Goal: Task Accomplishment & Management: Manage account settings

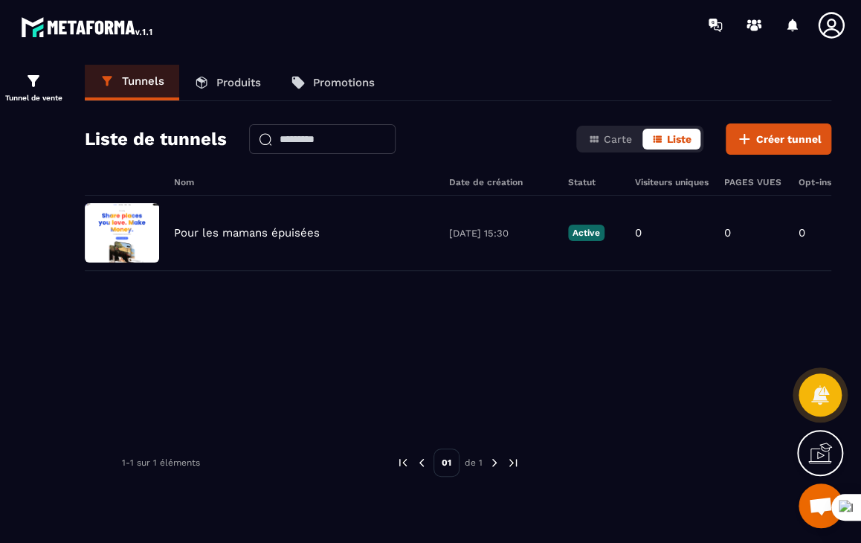
click at [829, 31] on icon at bounding box center [832, 25] width 30 height 30
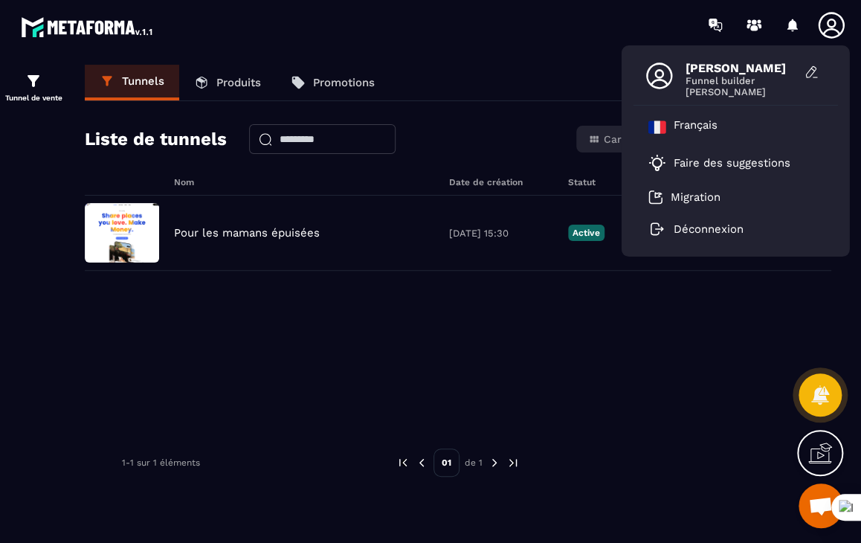
click at [730, 72] on span "[PERSON_NAME]" at bounding box center [742, 68] width 112 height 14
click at [530, 360] on div "Pour les mamans épuisées [DATE] 15:30 Active 0 0 0 0,00 € 0" at bounding box center [458, 307] width 747 height 223
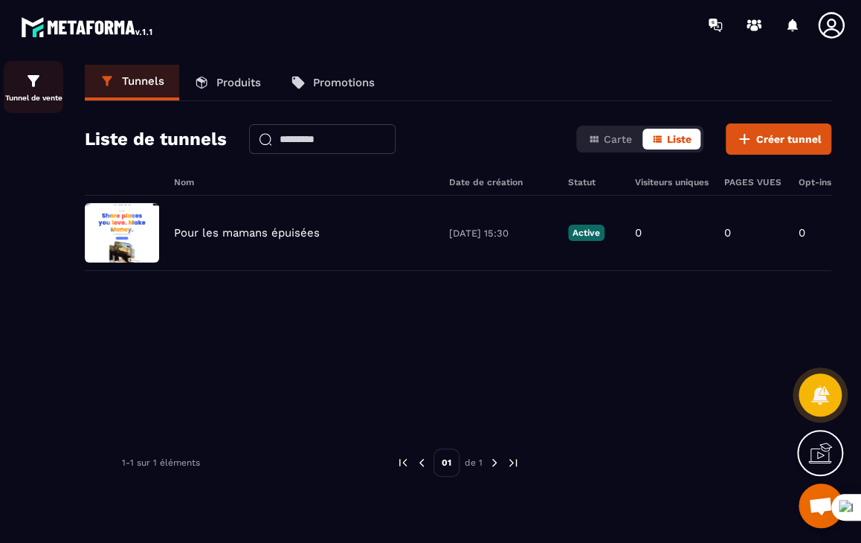
click at [30, 85] on img at bounding box center [34, 81] width 18 height 18
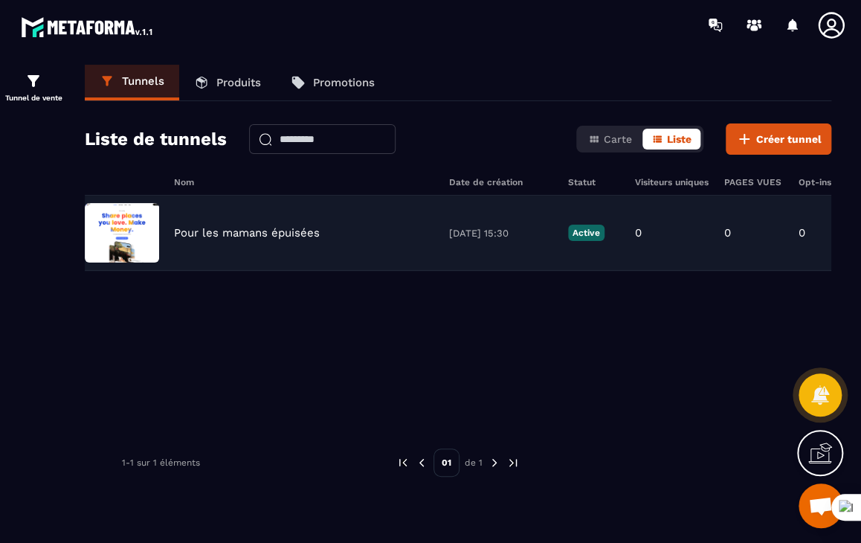
click at [206, 228] on p "Pour les mamans épuisées" at bounding box center [247, 232] width 146 height 13
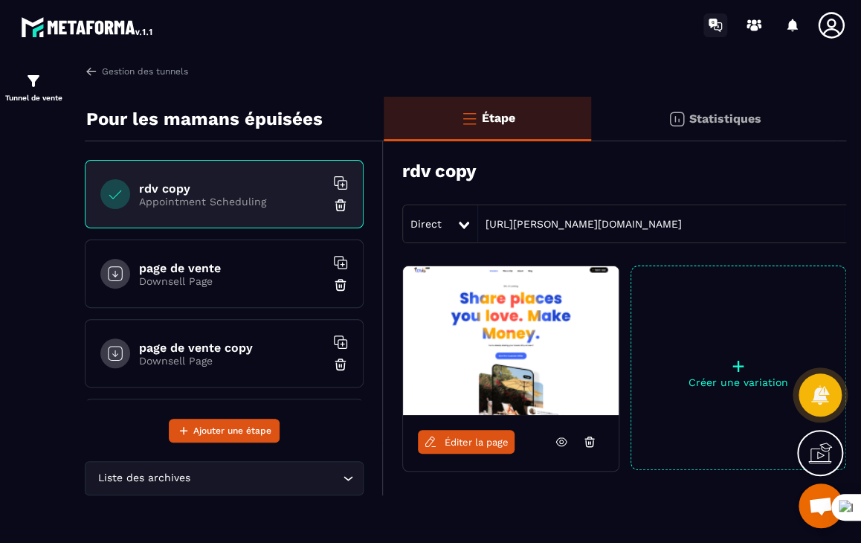
click at [709, 25] on icon at bounding box center [716, 25] width 24 height 24
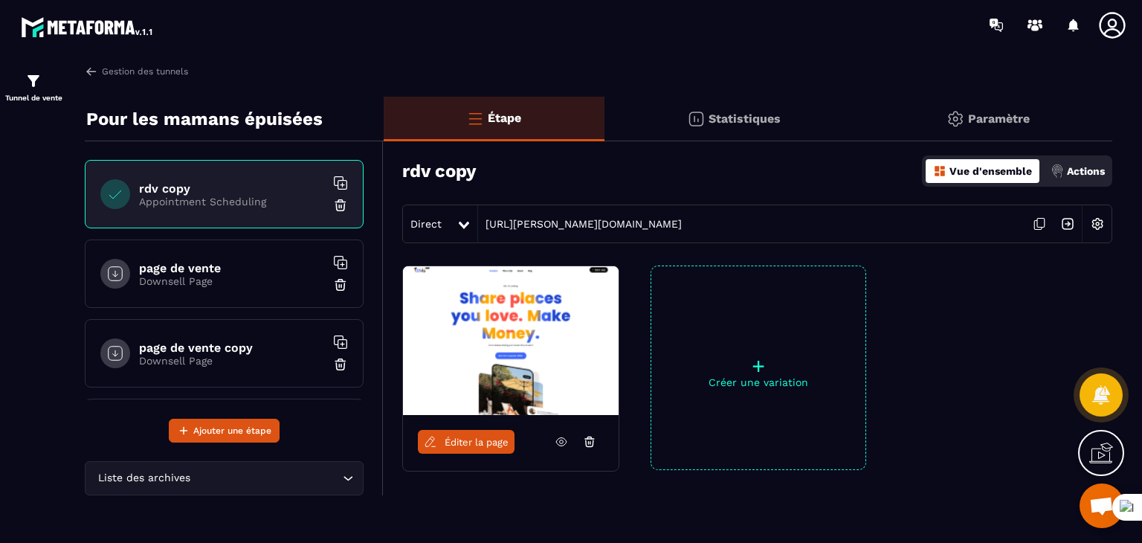
click at [861, 165] on p "Vue d'ensemble" at bounding box center [991, 171] width 83 height 12
click at [861, 22] on circle at bounding box center [1035, 21] width 5 height 5
click at [861, 164] on div "Actions" at bounding box center [1078, 171] width 62 height 24
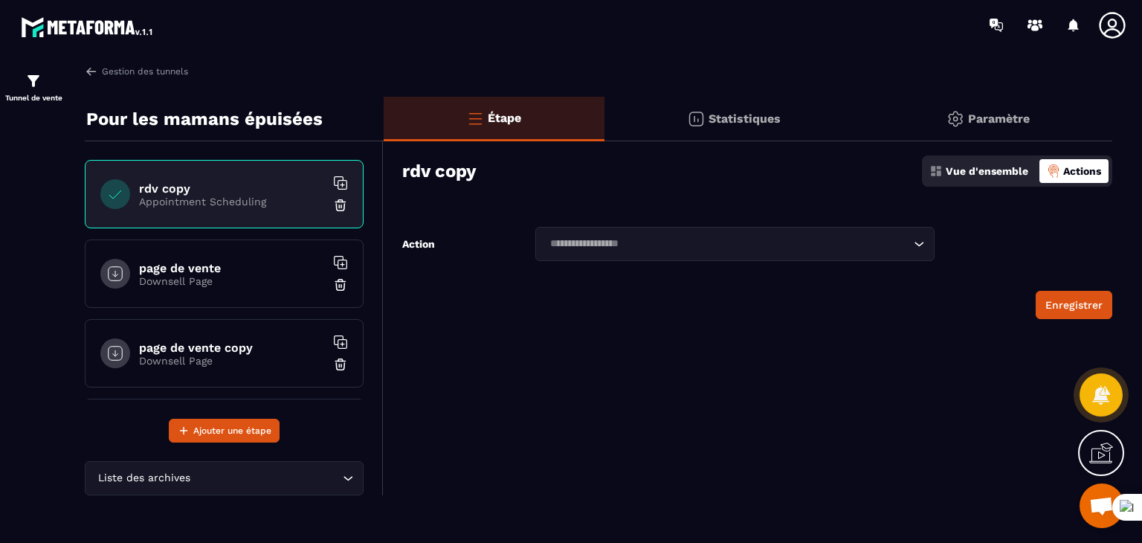
click at [861, 164] on div "Actions" at bounding box center [1074, 171] width 69 height 24
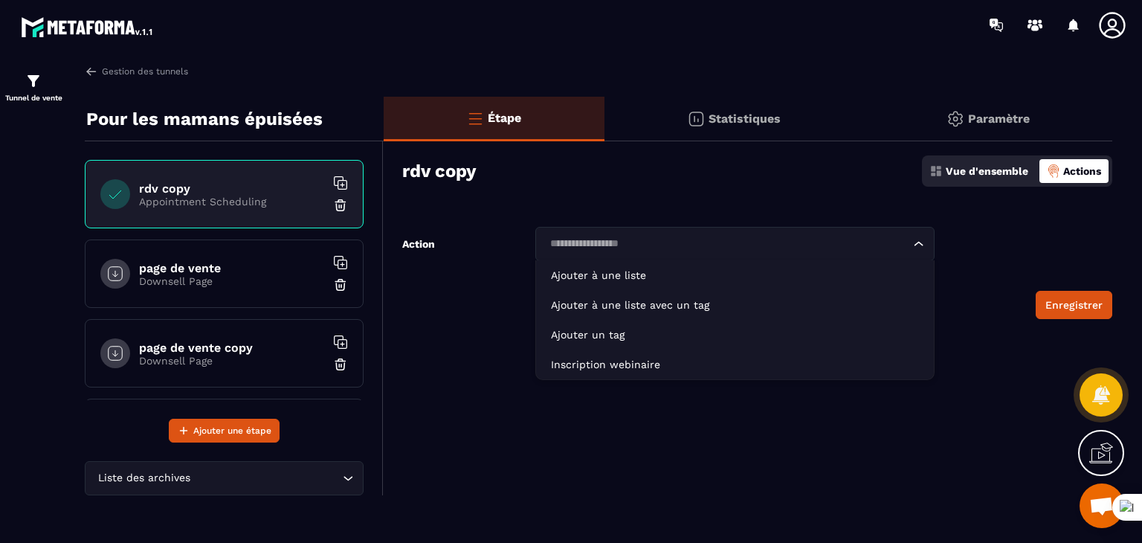
click at [861, 240] on icon "Search for option" at bounding box center [919, 244] width 15 height 15
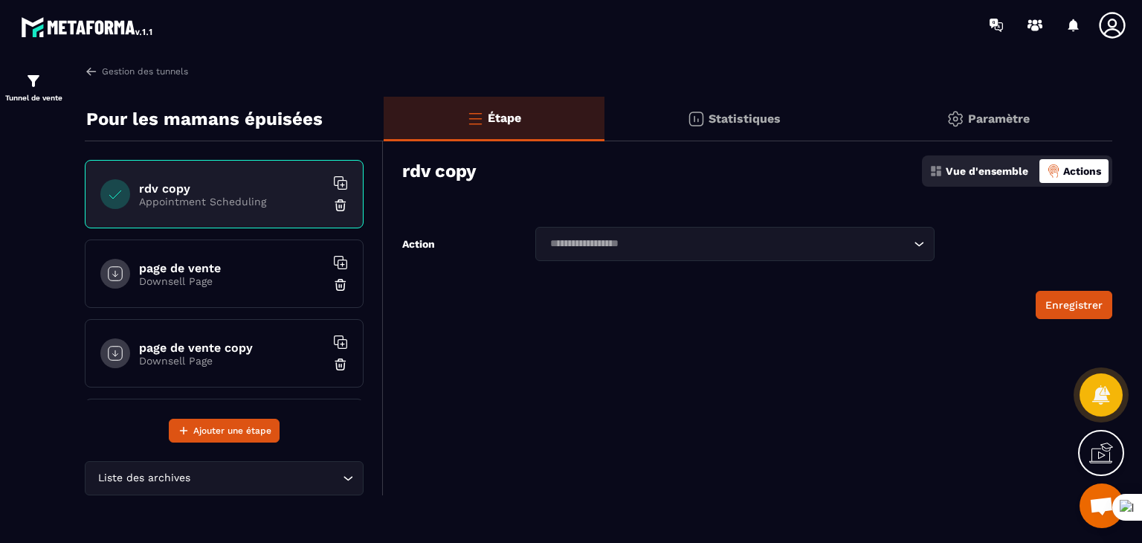
click at [721, 118] on p "Statistiques" at bounding box center [745, 119] width 72 height 14
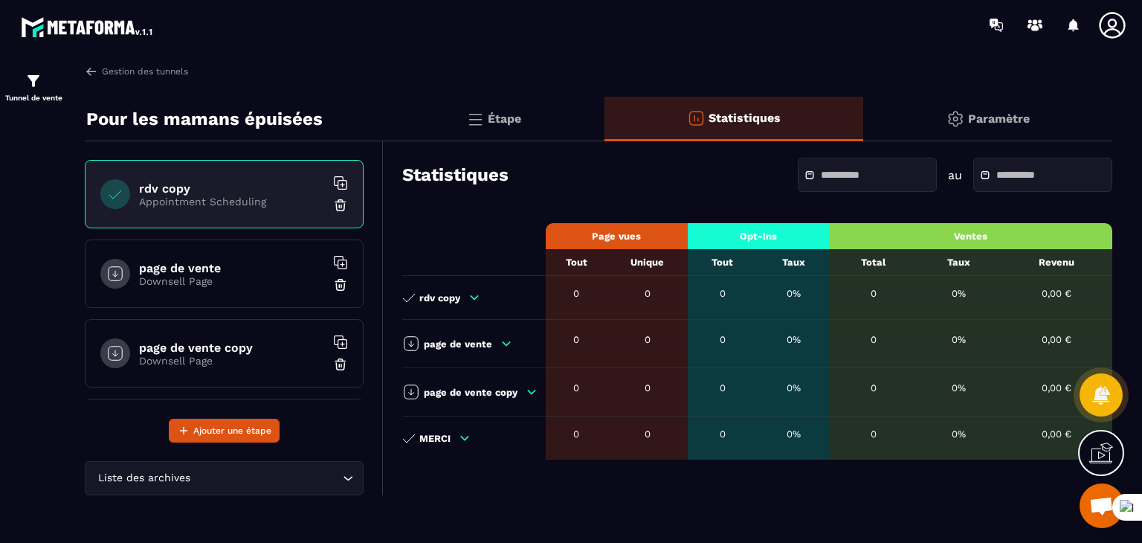
click at [497, 114] on p "Étape" at bounding box center [504, 119] width 33 height 14
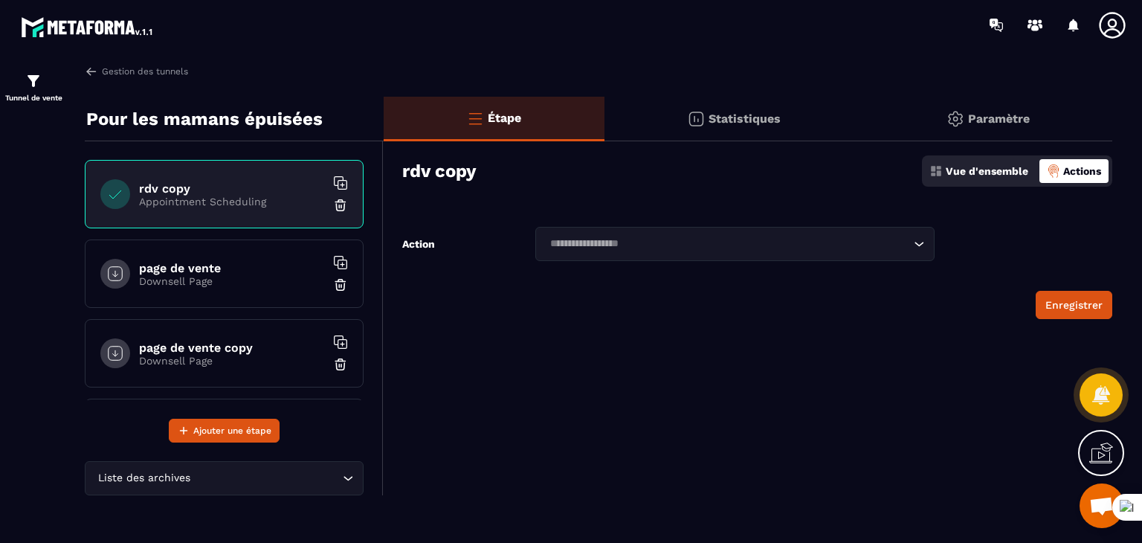
click at [186, 200] on p "Appointment Scheduling" at bounding box center [232, 202] width 186 height 12
click at [110, 73] on link "Gestion des tunnels" at bounding box center [136, 71] width 103 height 13
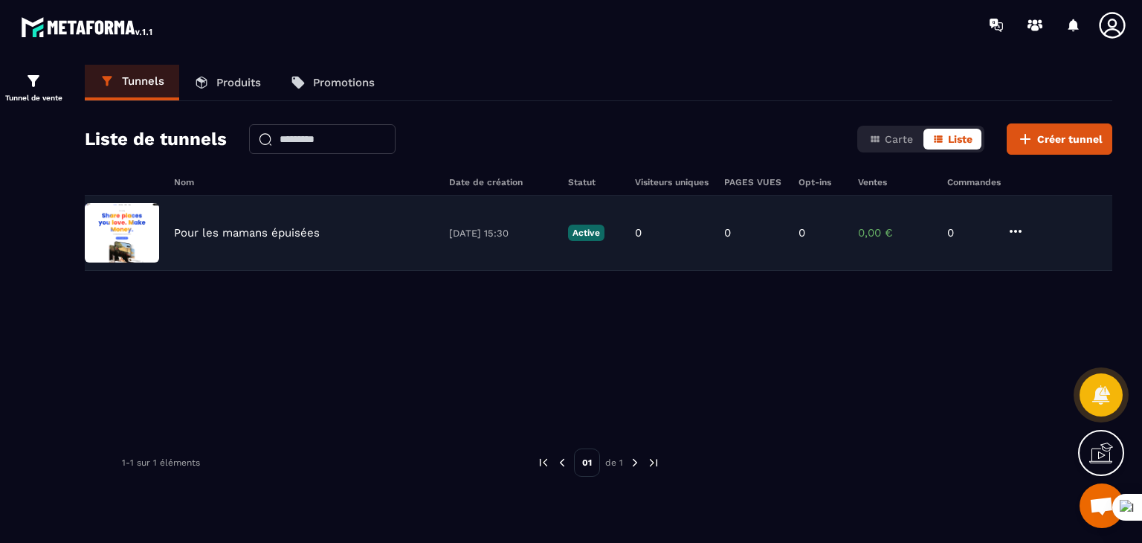
click at [125, 242] on img at bounding box center [122, 233] width 74 height 60
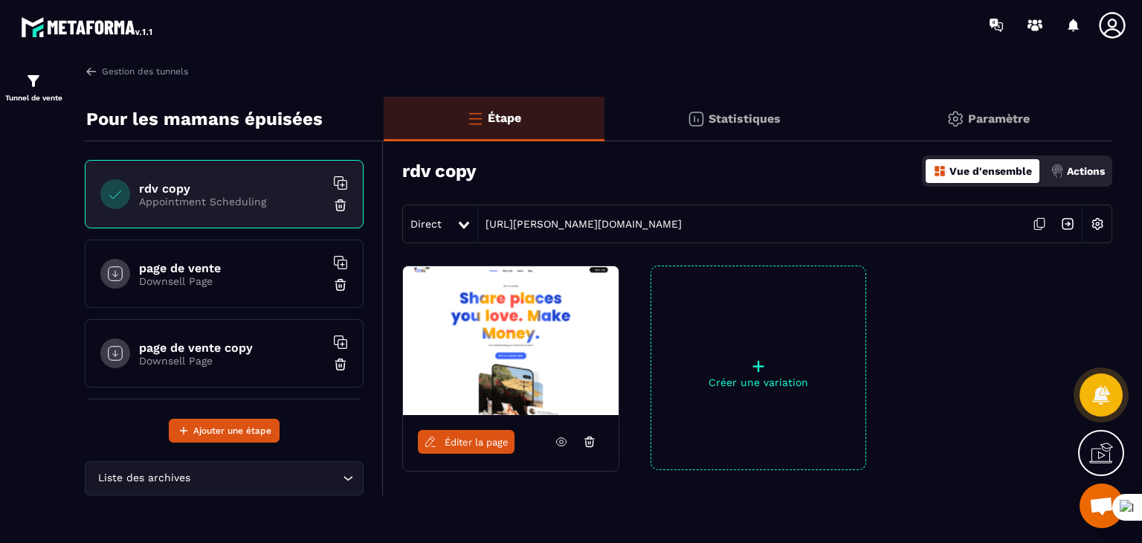
click at [519, 316] on img at bounding box center [511, 340] width 216 height 149
click at [440, 439] on link "Éditer la page" at bounding box center [466, 442] width 97 height 24
